Goal: Task Accomplishment & Management: Complete application form

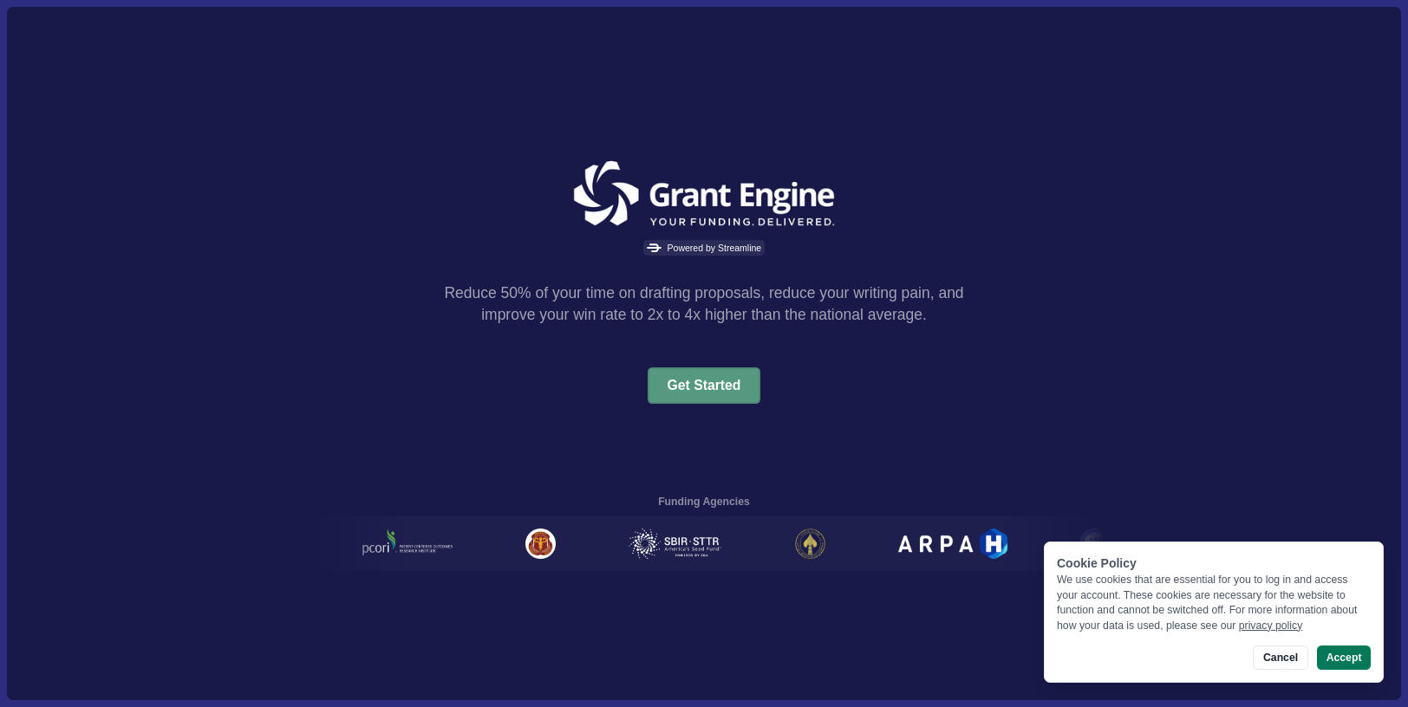
click at [709, 381] on button "Get Started" at bounding box center [705, 386] width 114 height 36
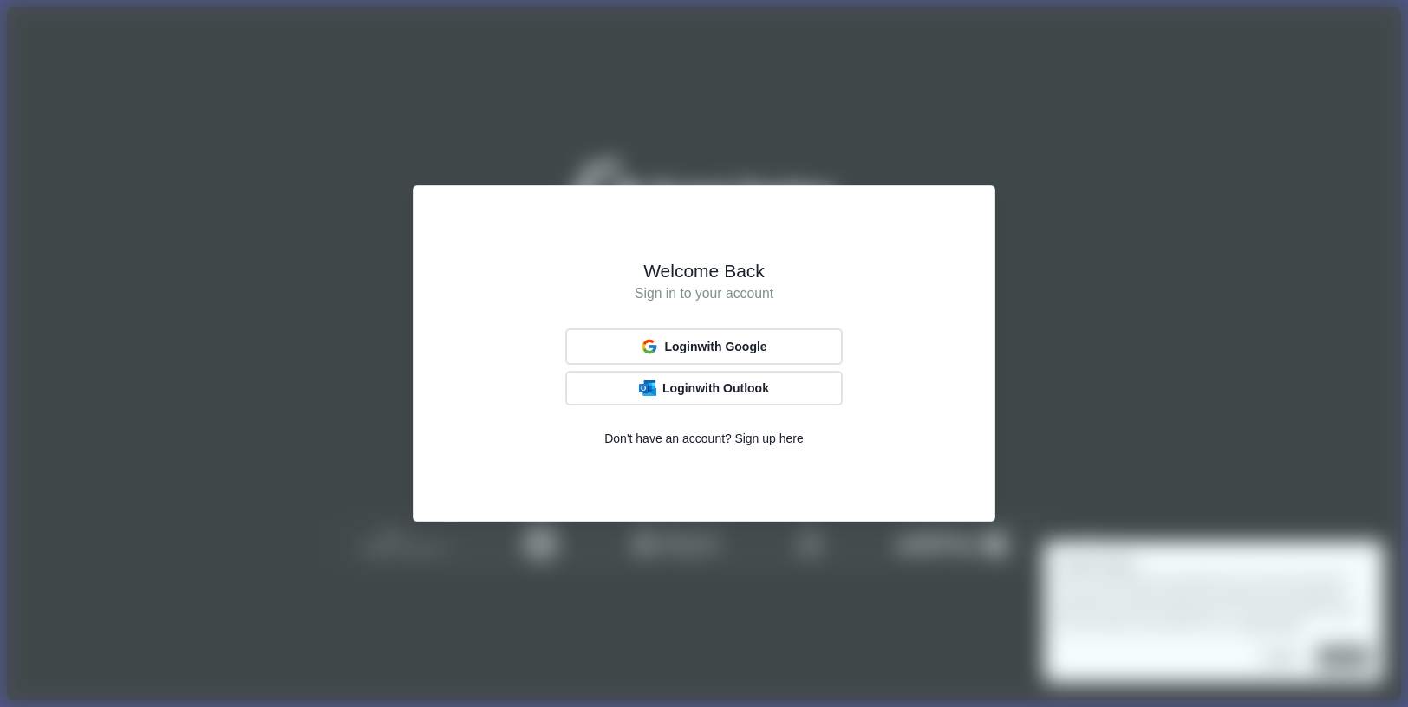
click at [755, 444] on span "Sign up here" at bounding box center [768, 439] width 68 height 18
click at [733, 342] on span "Sign up with Google" at bounding box center [715, 347] width 108 height 14
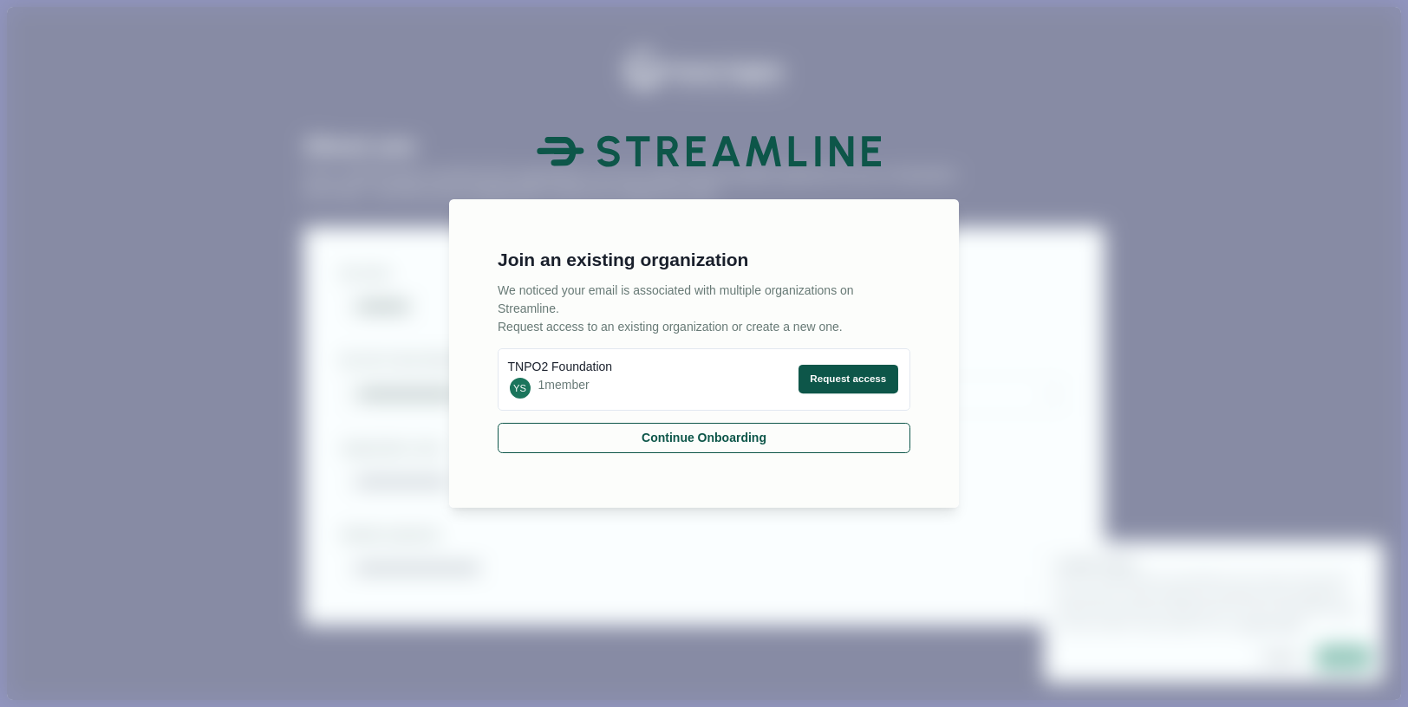
click at [815, 377] on button "Request access" at bounding box center [849, 379] width 100 height 29
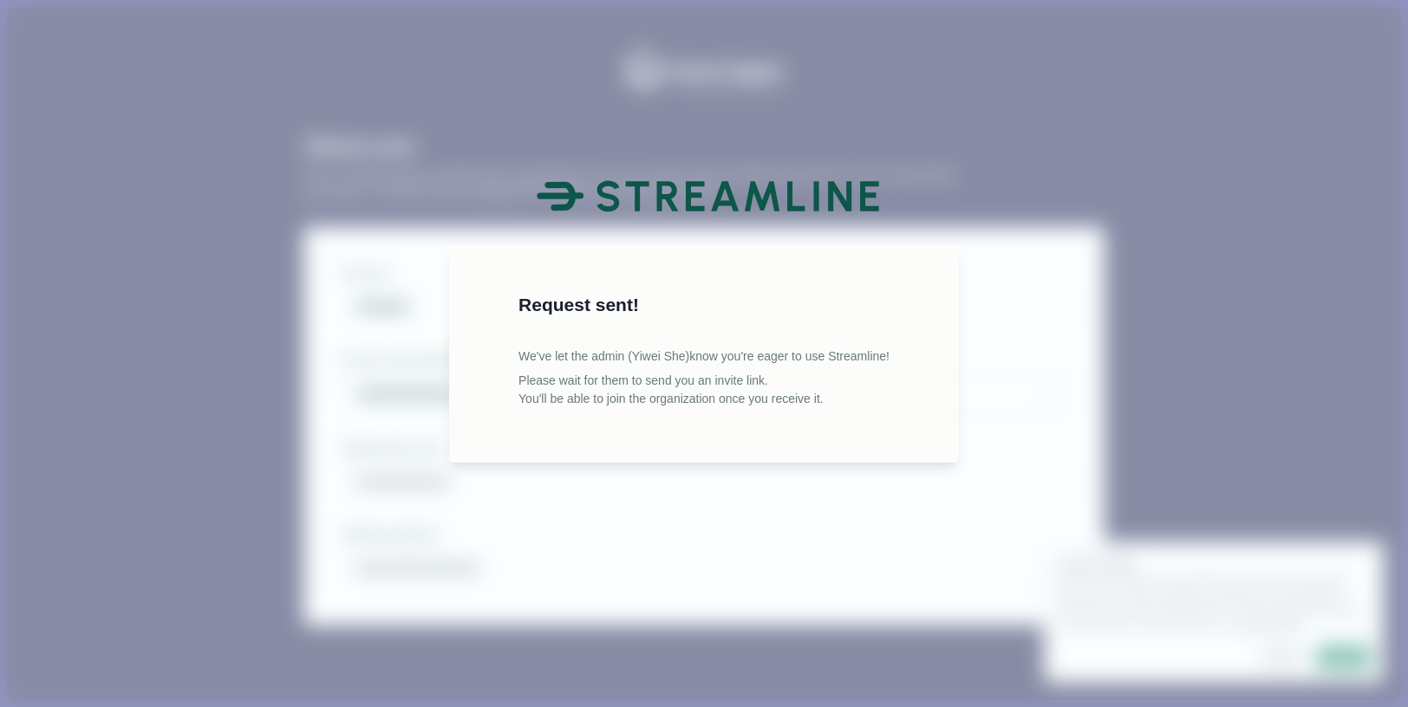
click at [926, 479] on div "Request sent! We've let the admin (Yiwei She) know you're eager to use Streamli…" at bounding box center [704, 353] width 1408 height 707
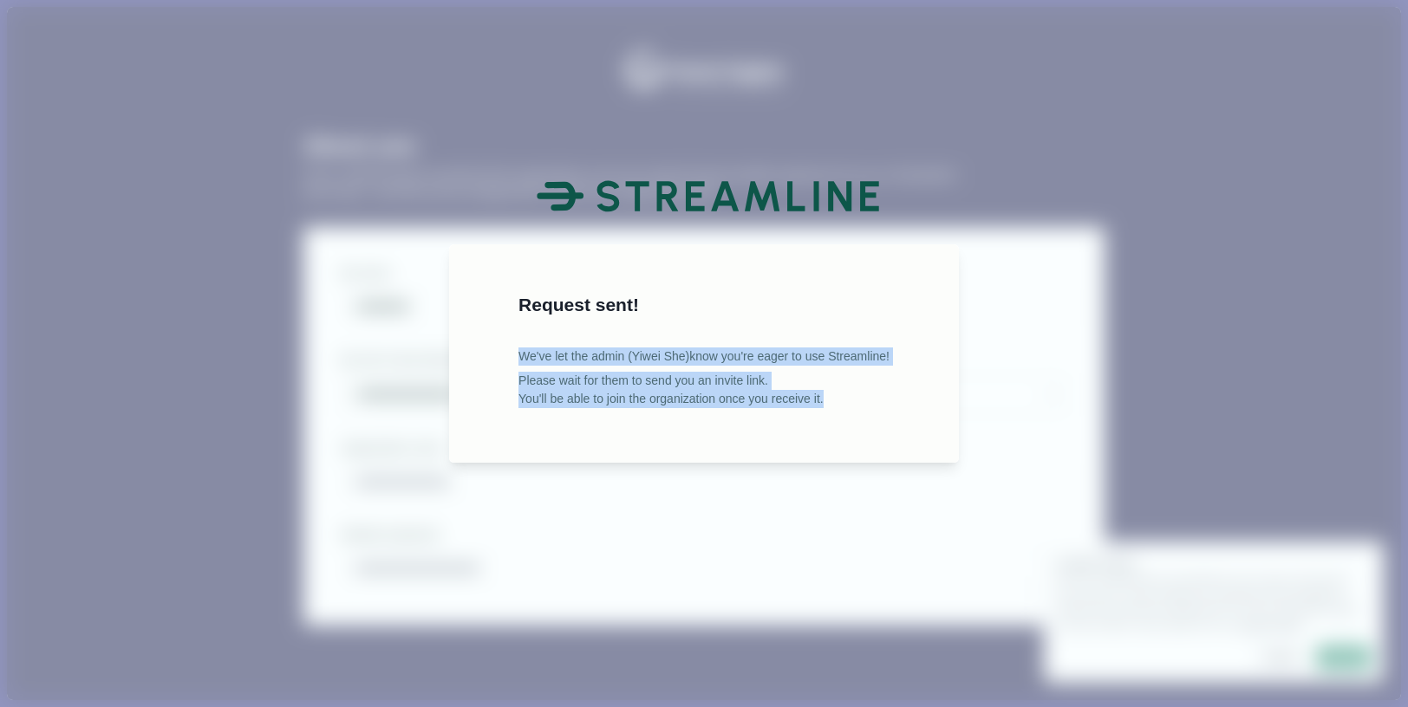
drag, startPoint x: 832, startPoint y: 398, endPoint x: 491, endPoint y: 332, distance: 347.9
click at [491, 332] on div "Request sent! We've let the admin (Yiwei She) know you're eager to use Streamli…" at bounding box center [703, 354] width 449 height 158
click at [871, 415] on div "Request sent! We've let the admin (Yiwei She) know you're eager to use Streamli…" at bounding box center [703, 354] width 449 height 158
drag, startPoint x: 835, startPoint y: 401, endPoint x: 504, endPoint y: 338, distance: 337.2
click at [512, 338] on div "Request sent! We've let the admin (Yiwei She) know you're eager to use Streamli…" at bounding box center [703, 342] width 383 height 134
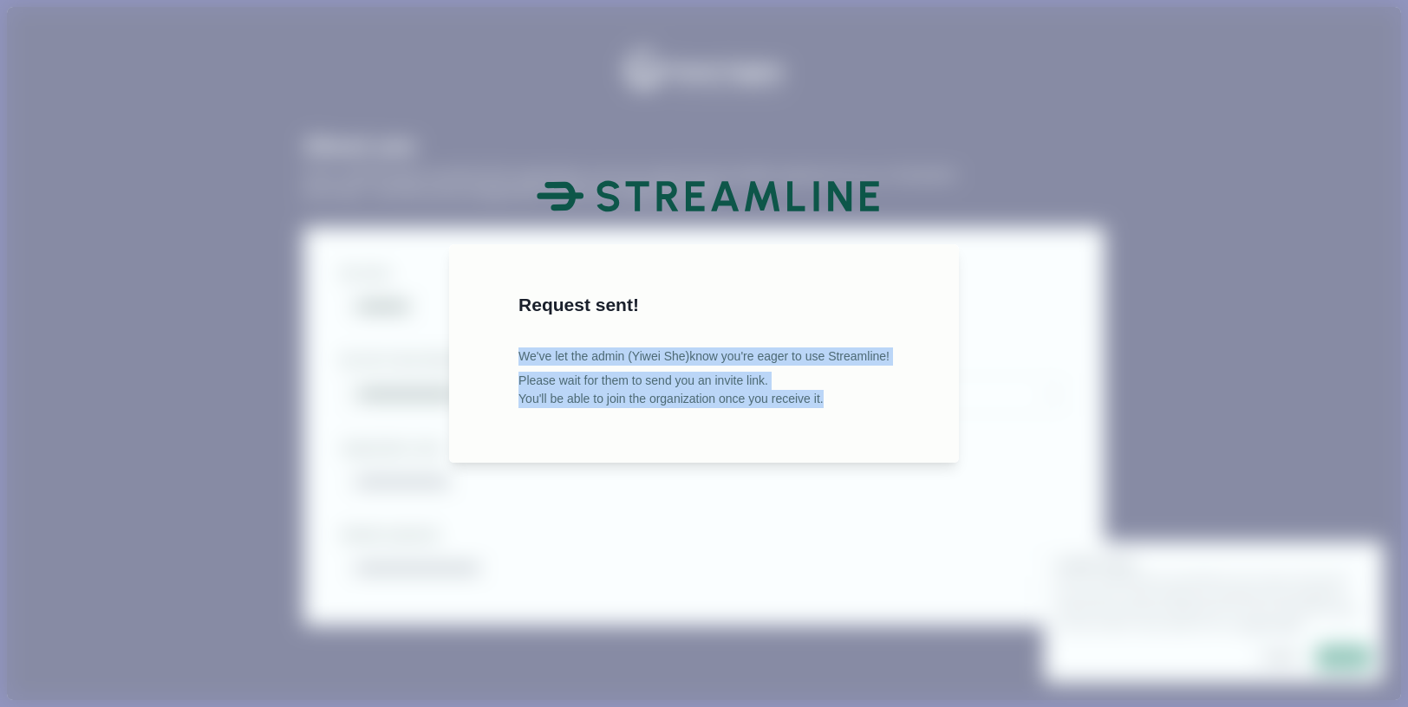
click at [512, 338] on div "Request sent! We've let the admin (Yiwei She) know you're eager to use Streamli…" at bounding box center [703, 342] width 383 height 134
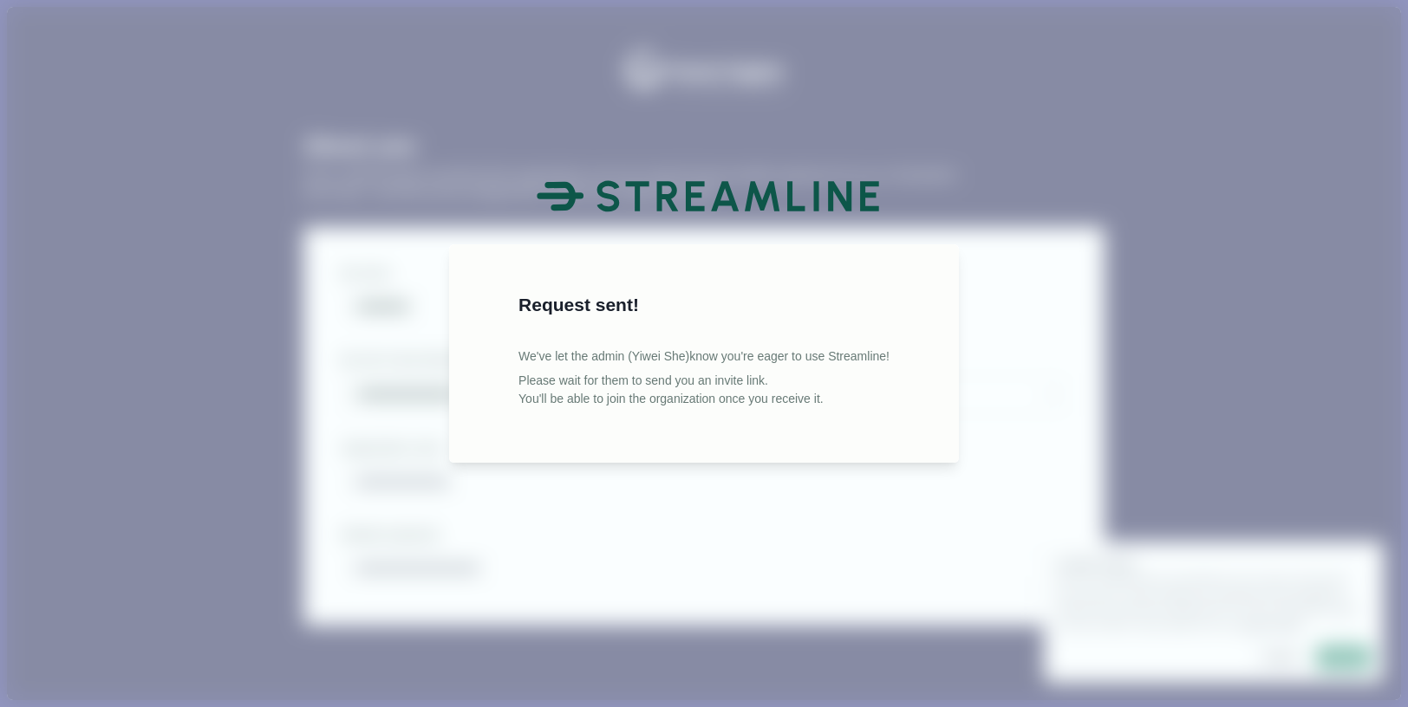
click at [1079, 454] on div "Request sent! We've let the admin (Yiwei She) know you're eager to use Streamli…" at bounding box center [704, 353] width 1408 height 707
click at [1065, 334] on div "Request sent! We've let the admin (Yiwei She) know you're eager to use Streamli…" at bounding box center [704, 353] width 1408 height 707
click at [1079, 324] on div "Request sent! We've let the admin (Yiwei She) know you're eager to use Streamli…" at bounding box center [704, 353] width 1408 height 707
drag, startPoint x: 890, startPoint y: 192, endPoint x: 568, endPoint y: 181, distance: 322.7
click at [583, 182] on div at bounding box center [709, 196] width 383 height 51
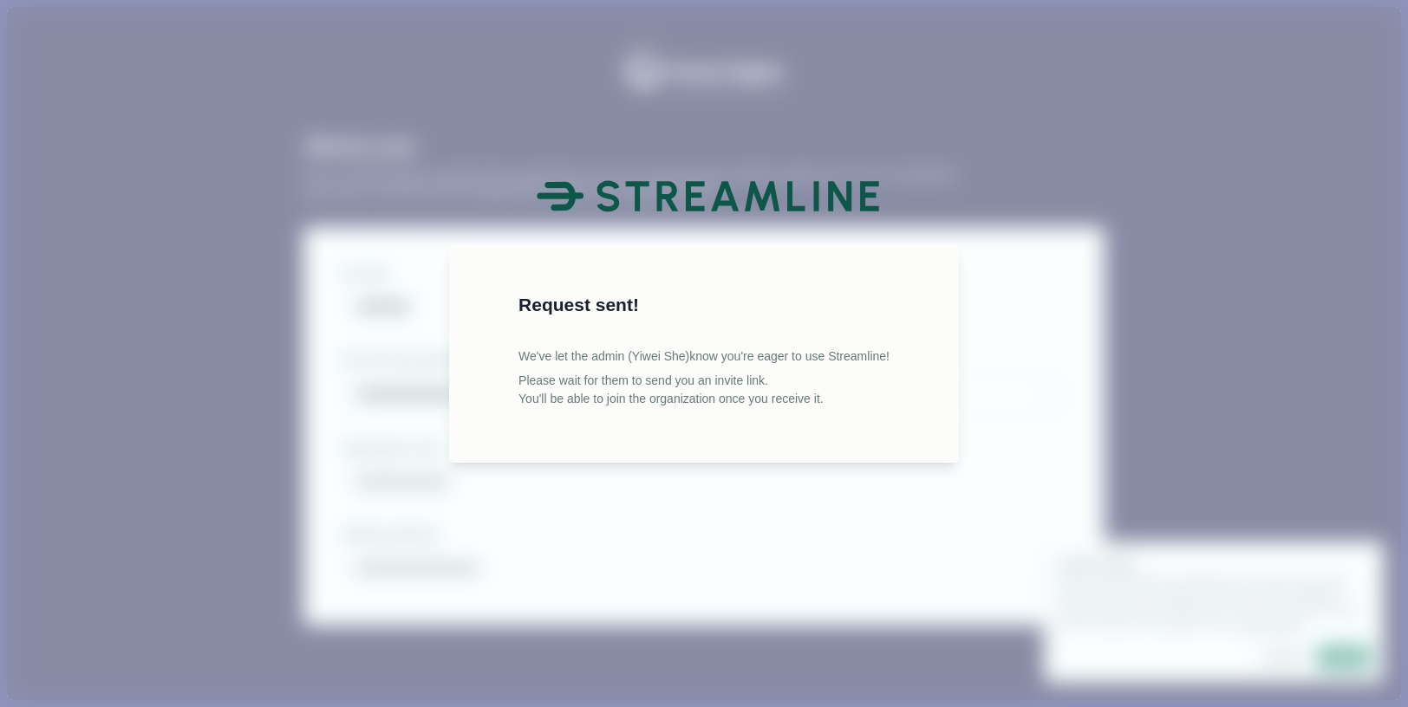
drag, startPoint x: 562, startPoint y: 182, endPoint x: 859, endPoint y: 192, distance: 297.5
click at [859, 192] on icon at bounding box center [710, 196] width 347 height 51
drag, startPoint x: 621, startPoint y: 301, endPoint x: 470, endPoint y: 310, distance: 151.2
click at [470, 310] on div "Request sent! We've let the admin (Yiwei She) know you're eager to use Streamli…" at bounding box center [704, 353] width 510 height 218
drag, startPoint x: 498, startPoint y: 349, endPoint x: 556, endPoint y: 355, distance: 58.4
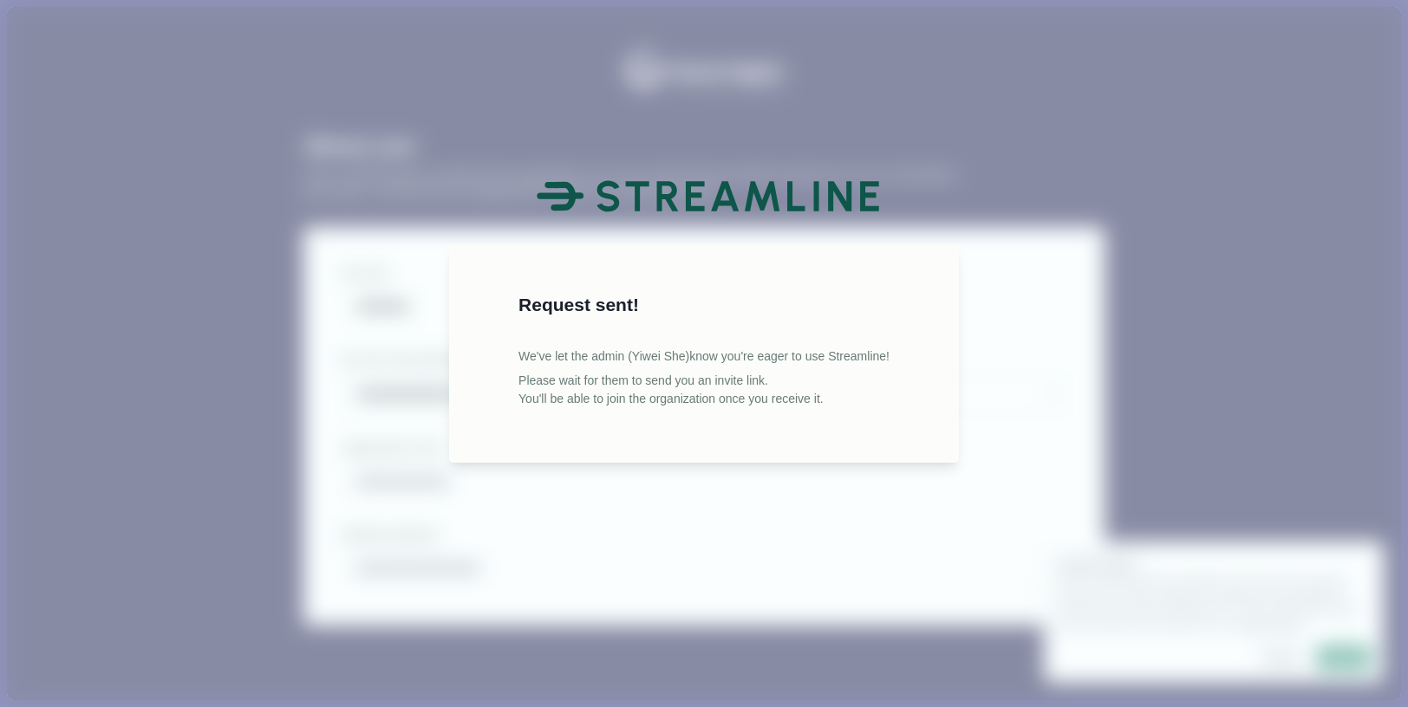
click at [499, 349] on div "Request sent! We've let the admin (Yiwei She) know you're eager to use Streamli…" at bounding box center [703, 354] width 449 height 158
drag, startPoint x: 584, startPoint y: 380, endPoint x: 812, endPoint y: 388, distance: 228.2
click at [811, 388] on div "Please wait for them to send you an invite link. You'll be able to join the org…" at bounding box center [703, 390] width 371 height 36
click at [824, 391] on div "Please wait for them to send you an invite link. You'll be able to join the org…" at bounding box center [703, 390] width 371 height 36
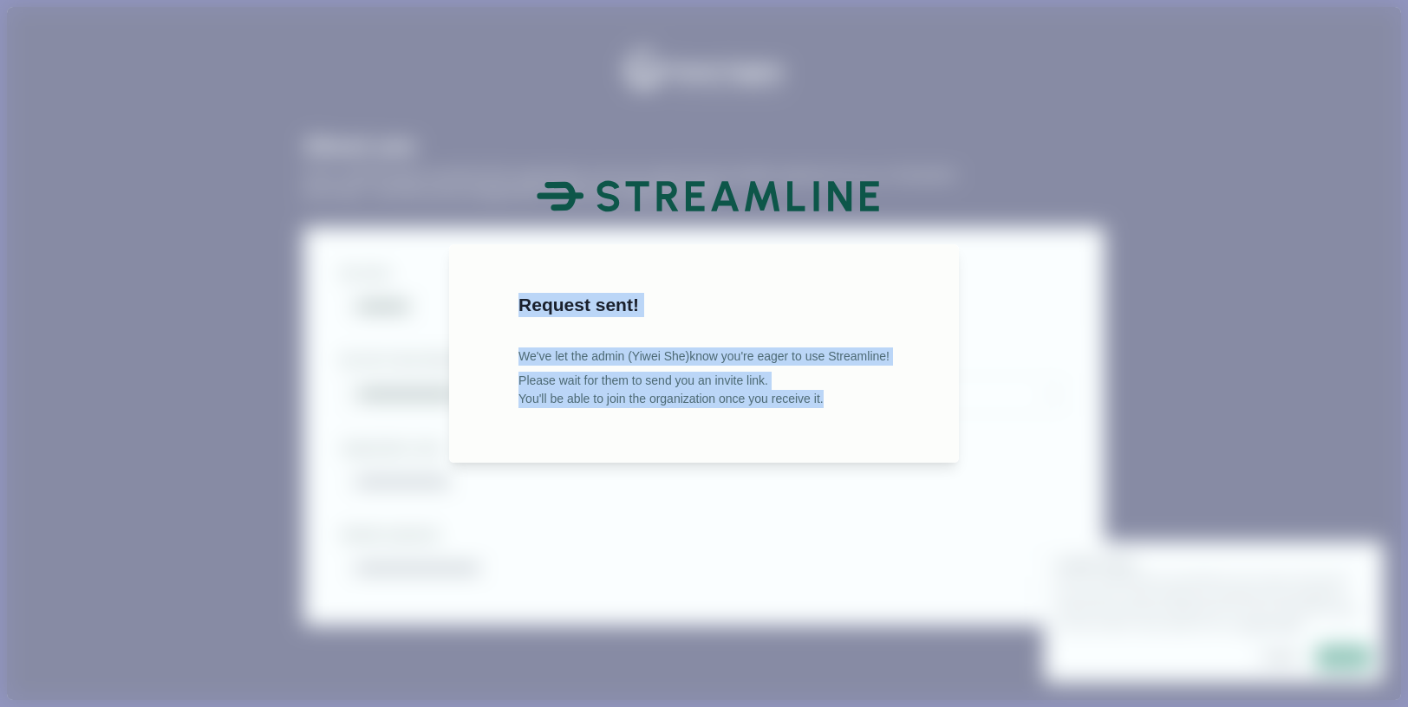
drag, startPoint x: 837, startPoint y: 399, endPoint x: 505, endPoint y: 298, distance: 347.0
click at [512, 298] on div "Request sent! We've let the admin (Yiwei She) know you're eager to use Streamli…" at bounding box center [703, 342] width 383 height 134
drag, startPoint x: 516, startPoint y: 303, endPoint x: 864, endPoint y: 412, distance: 365.3
click at [864, 412] on div "Request sent! We've let the admin (Yiwei She) know you're eager to use Streamli…" at bounding box center [703, 354] width 449 height 158
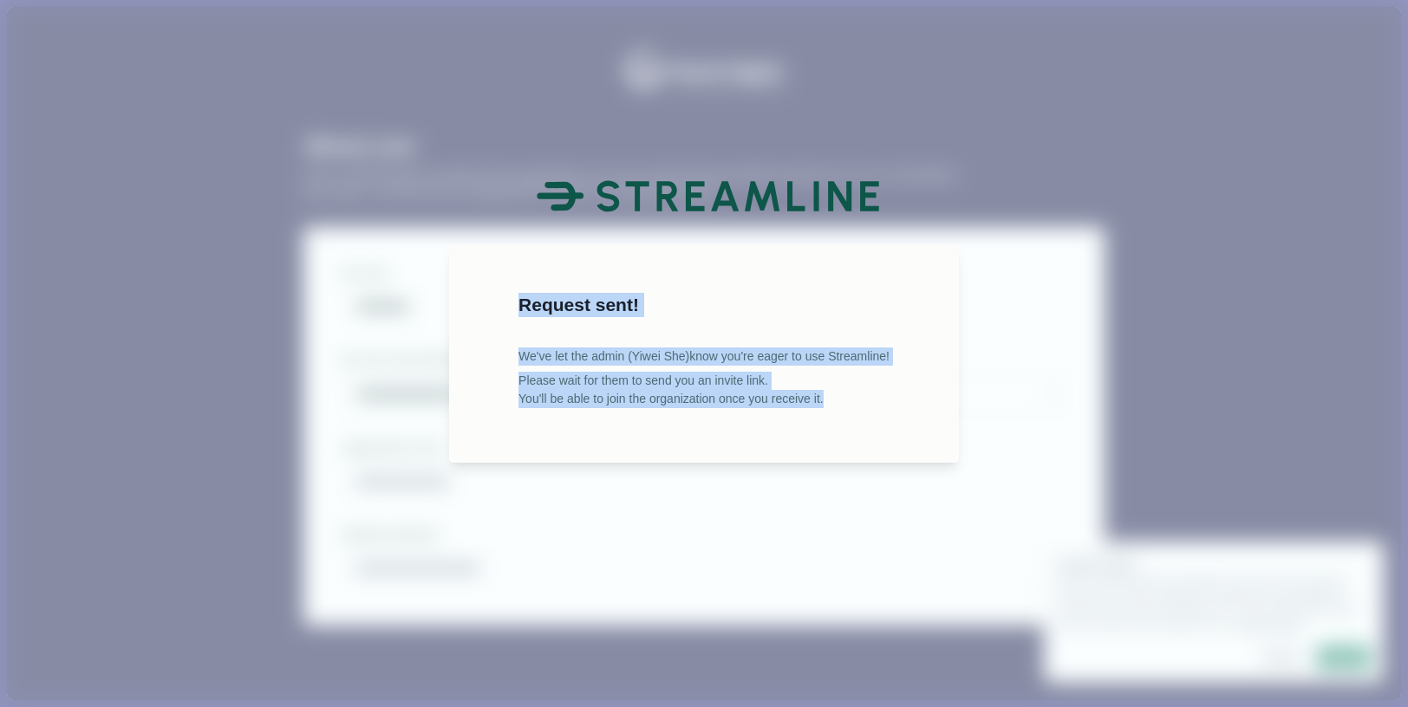
click at [863, 412] on div "Request sent! We've let the admin (Yiwei She) know you're eager to use Streamli…" at bounding box center [703, 354] width 449 height 158
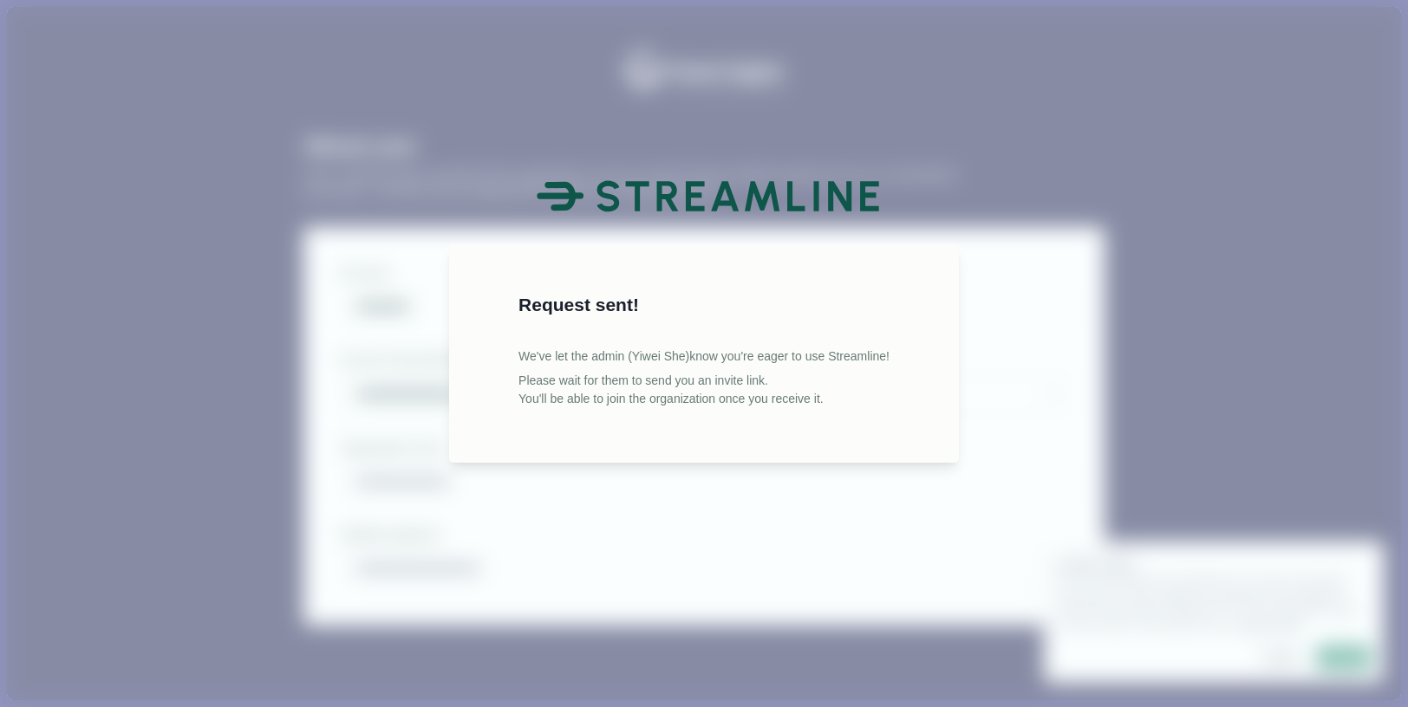
drag, startPoint x: 1037, startPoint y: 234, endPoint x: 1041, endPoint y: 226, distance: 8.9
click at [1038, 232] on div "Request sent! We've let the admin (Yiwei She) know you're eager to use Streamli…" at bounding box center [704, 353] width 1408 height 707
